Goal: Transaction & Acquisition: Purchase product/service

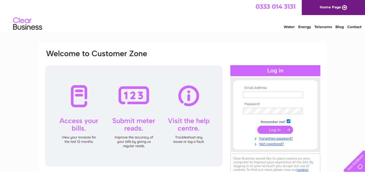
type input "michelle@betterufitness.co.uk"
click at [281, 130] on input "submit" at bounding box center [275, 130] width 36 height 8
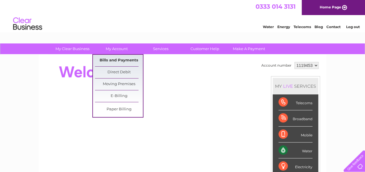
click at [117, 61] on link "Bills and Payments" at bounding box center [119, 61] width 48 height 12
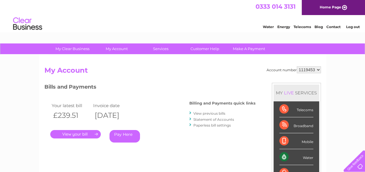
click at [84, 133] on link "." at bounding box center [75, 134] width 50 height 8
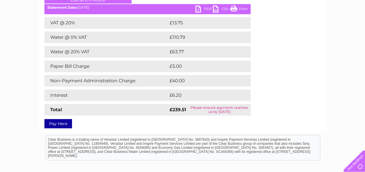
scroll to position [88, 0]
click at [70, 122] on link "Pay Here" at bounding box center [58, 123] width 28 height 9
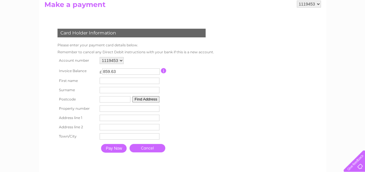
scroll to position [67, 0]
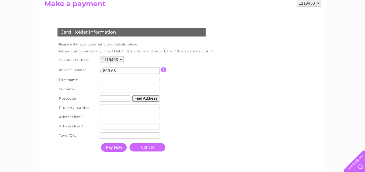
click at [101, 82] on input "text" at bounding box center [129, 80] width 60 height 6
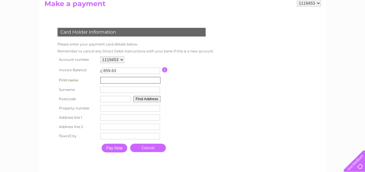
type input "Michelle"
type input "Collins"
type input "KA13 6TS"
type input "82 Loudon Crescent"
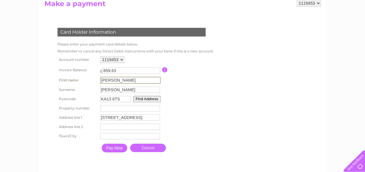
type input "Kilwinning"
click at [115, 149] on input "Pay Now" at bounding box center [115, 148] width 26 height 9
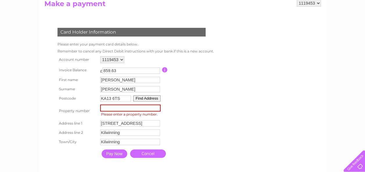
click at [114, 110] on input "number" at bounding box center [130, 108] width 60 height 7
type input "82"
click at [113, 154] on input "Pay Now" at bounding box center [115, 154] width 26 height 9
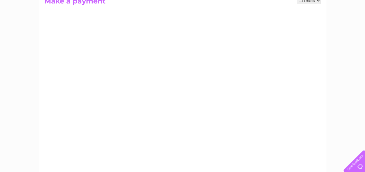
scroll to position [73, 0]
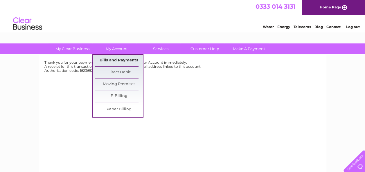
click at [114, 64] on link "Bills and Payments" at bounding box center [119, 61] width 48 height 12
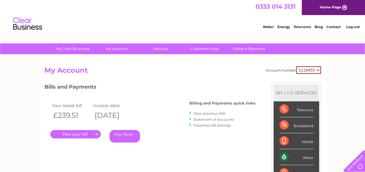
click at [204, 114] on link "View previous bills" at bounding box center [209, 113] width 32 height 4
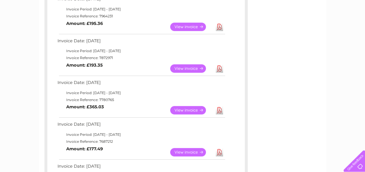
scroll to position [209, 0]
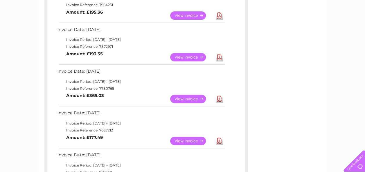
click at [190, 98] on link "View" at bounding box center [191, 99] width 43 height 8
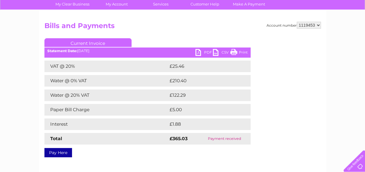
scroll to position [55, 0]
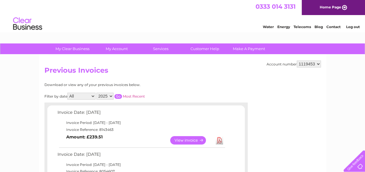
click at [186, 140] on link "View" at bounding box center [191, 140] width 43 height 8
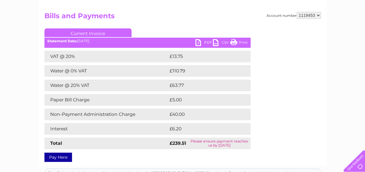
scroll to position [53, 0]
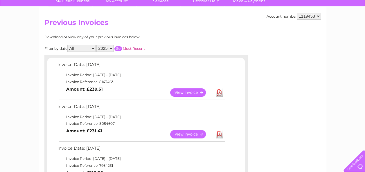
scroll to position [49, 0]
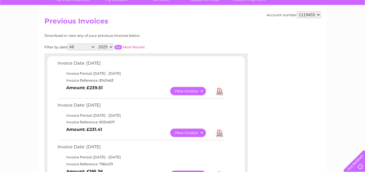
click at [176, 133] on link "View" at bounding box center [191, 133] width 43 height 8
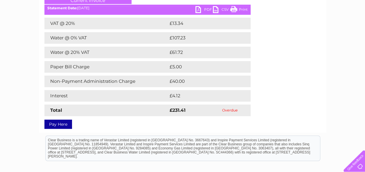
scroll to position [88, 0]
